Goal: Answer question/provide support: Answer question/provide support

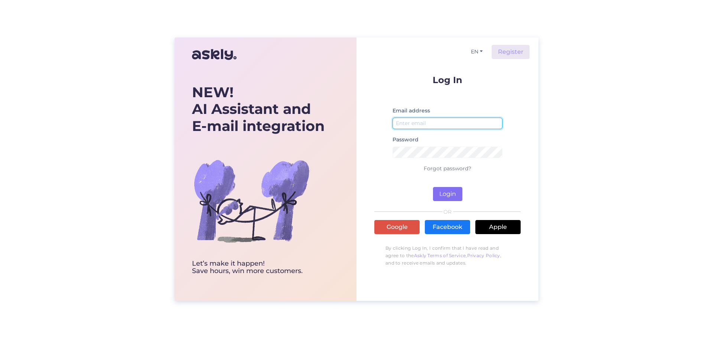
type input "[EMAIL_ADDRESS][DOMAIN_NAME]"
click at [447, 196] on button "Login" at bounding box center [447, 194] width 29 height 14
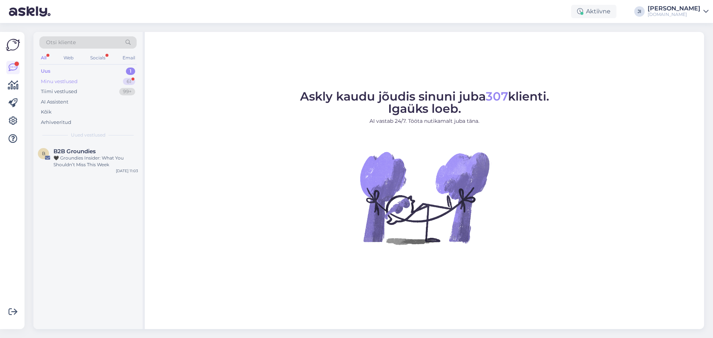
click at [127, 78] on div "61" at bounding box center [129, 81] width 12 height 7
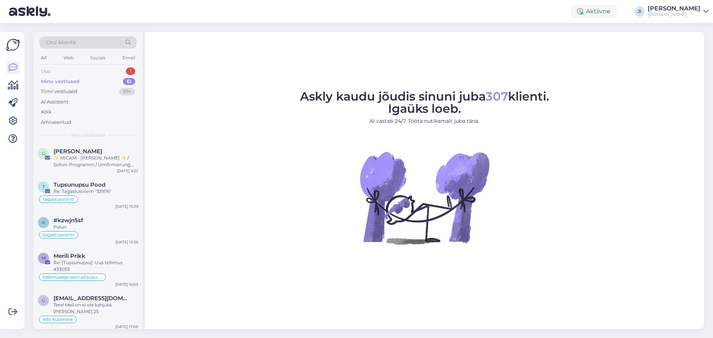
click at [113, 72] on div "Uus 1" at bounding box center [87, 71] width 97 height 10
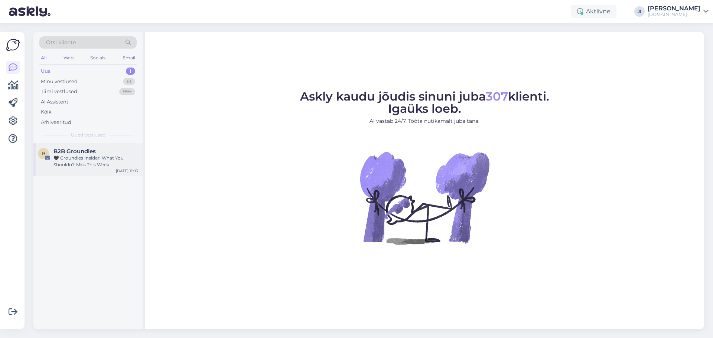
click at [86, 150] on span "B2B Groundies" at bounding box center [74, 151] width 42 height 7
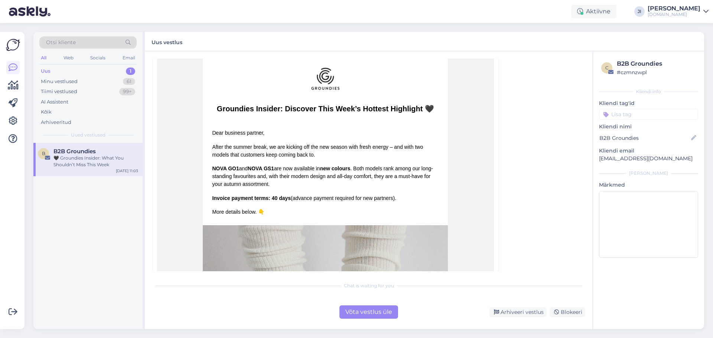
scroll to position [186, 0]
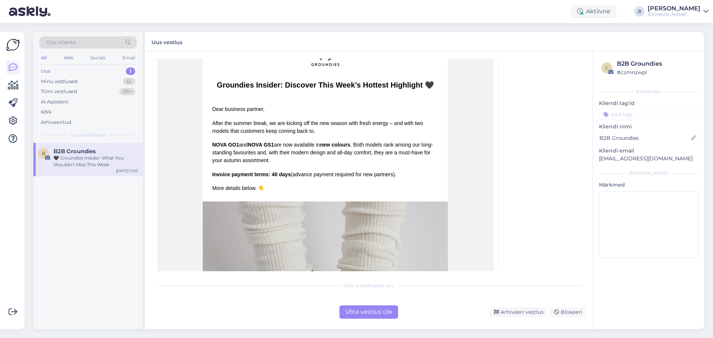
click at [373, 309] on div "Võta vestlus üle" at bounding box center [369, 312] width 59 height 13
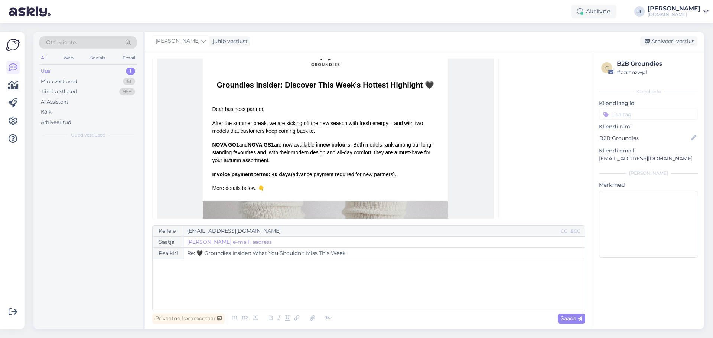
scroll to position [116, 0]
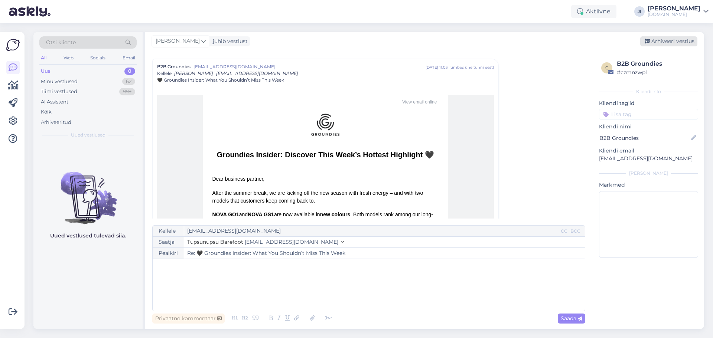
click at [680, 45] on div "Arhiveeri vestlus" at bounding box center [668, 41] width 57 height 10
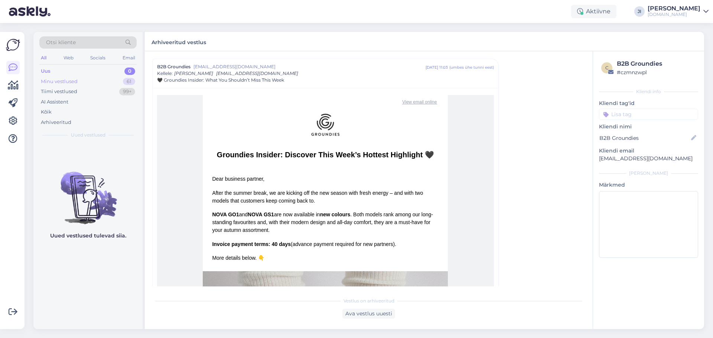
click at [80, 84] on div "Minu vestlused 61" at bounding box center [87, 82] width 97 height 10
